Goal: Information Seeking & Learning: Understand process/instructions

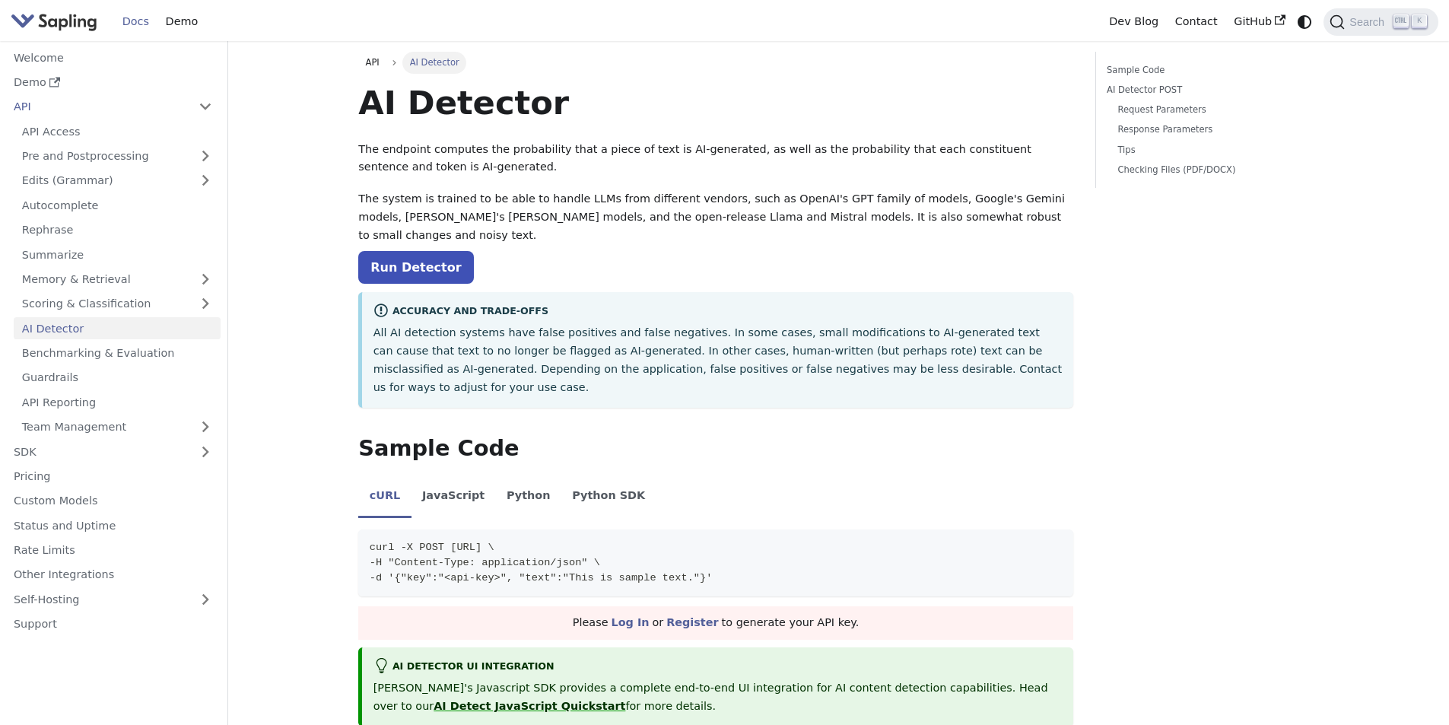
click at [627, 205] on p "The system is trained to be able to handle LLMs from different vendors, such as…" at bounding box center [715, 217] width 715 height 54
click at [363, 147] on p "The endpoint computes the probability that a piece of text is AI-generated, as …" at bounding box center [715, 159] width 715 height 36
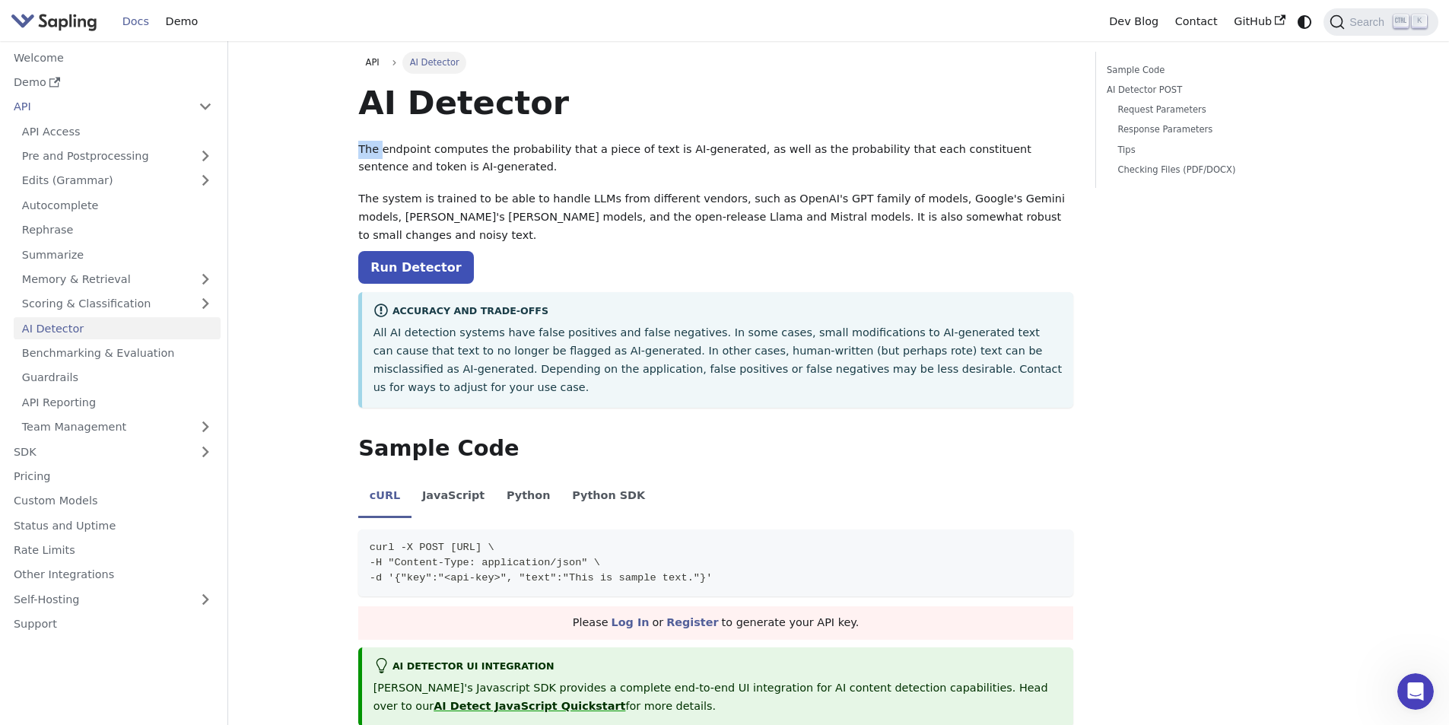
click at [363, 147] on p "The endpoint computes the probability that a piece of text is AI-generated, as …" at bounding box center [715, 159] width 715 height 36
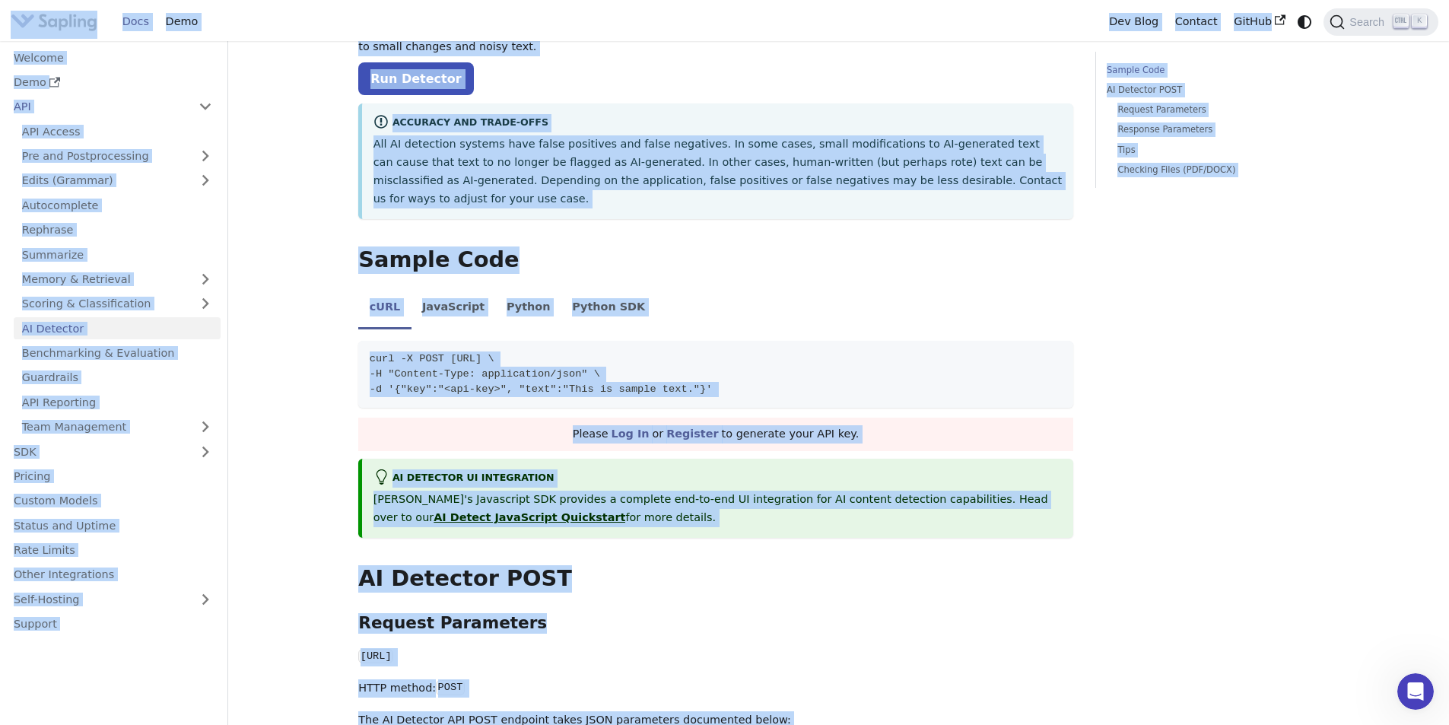
scroll to position [304, 0]
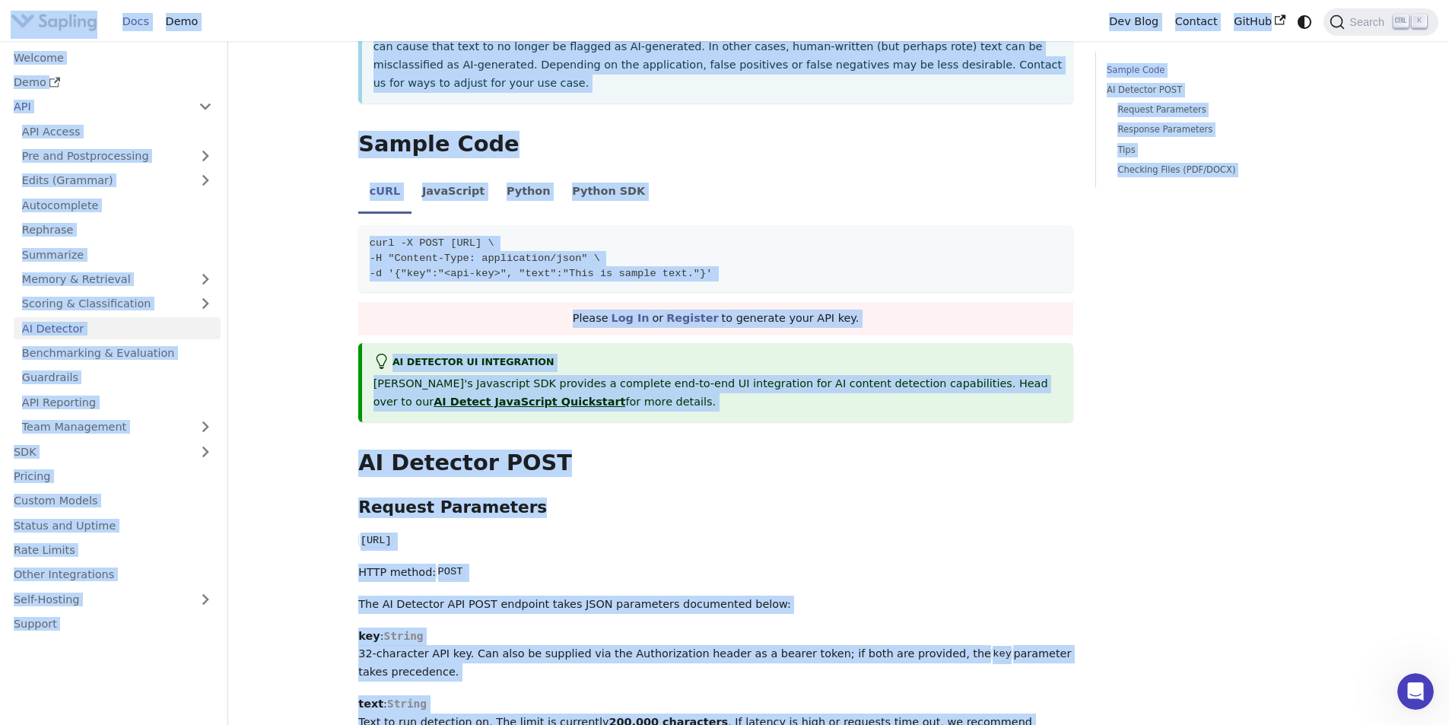
click at [828, 302] on div "Please Log In or Register to generate your API key." at bounding box center [715, 318] width 715 height 33
